Goal: Task Accomplishment & Management: Manage account settings

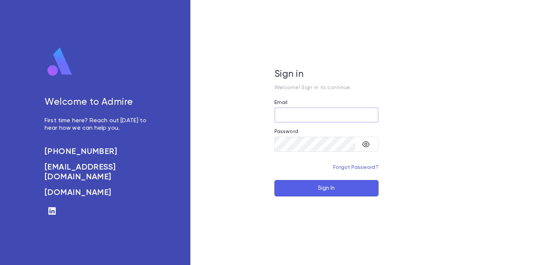
type input "**********"
click at [335, 190] on button "Sign In" at bounding box center [327, 188] width 104 height 16
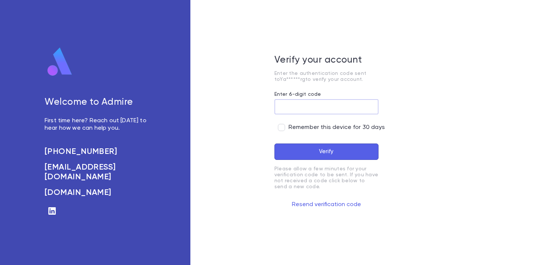
click at [329, 103] on input "Enter 6-digit code" at bounding box center [327, 106] width 104 height 15
click at [275, 143] on button "Verify" at bounding box center [327, 151] width 104 height 16
click at [321, 152] on button "Verify" at bounding box center [327, 151] width 104 height 16
drag, startPoint x: 348, startPoint y: 100, endPoint x: 250, endPoint y: 90, distance: 98.8
click at [251, 90] on div "Verify your account Code 490294 is not valid for this user or is expired Enter …" at bounding box center [327, 132] width 272 height 265
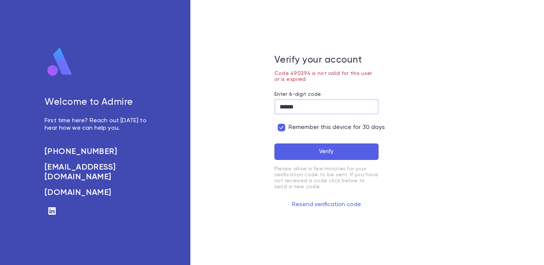
type input "******"
click at [359, 158] on button "Verify" at bounding box center [327, 151] width 104 height 16
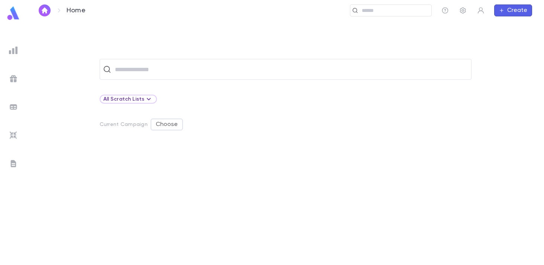
click at [521, 85] on div "​ All Scratch Lists Current Campaign Choose" at bounding box center [286, 161] width 494 height 205
click at [406, 139] on div "​ All Scratch Lists Current Campaign Choose" at bounding box center [286, 161] width 494 height 205
click at [401, 157] on div at bounding box center [286, 204] width 372 height 119
click at [286, 162] on div at bounding box center [286, 204] width 372 height 119
click at [242, 25] on div "​ All Scratch Lists Current Campaign Choose" at bounding box center [286, 142] width 518 height 243
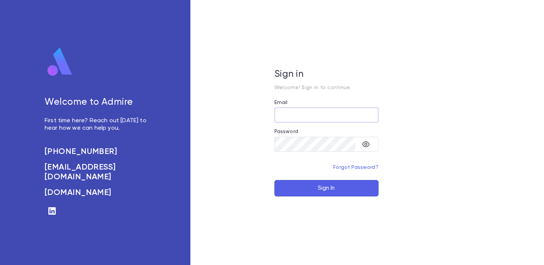
type input "**********"
click at [342, 194] on button "Sign In" at bounding box center [327, 188] width 104 height 16
